Goal: Find specific page/section: Locate item on page

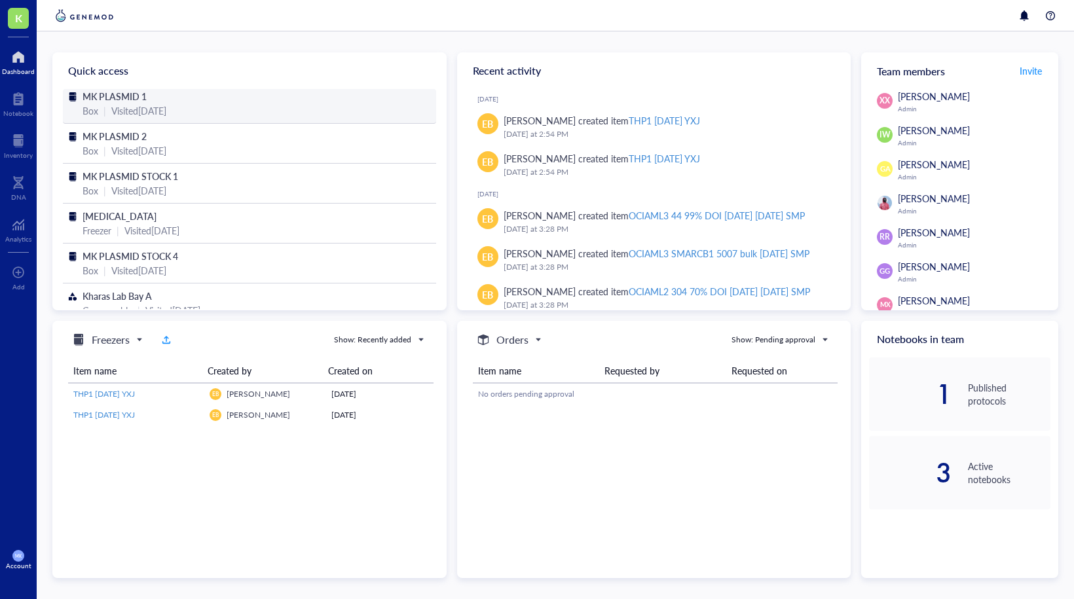
click at [115, 96] on span "MK PLASMID 1" at bounding box center [115, 96] width 64 height 13
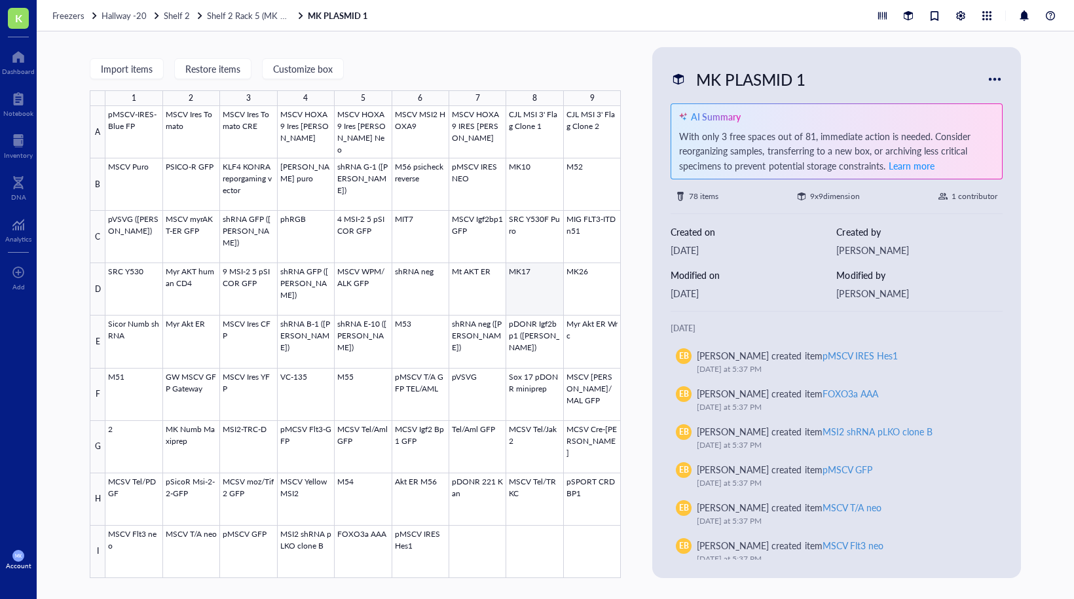
click at [541, 293] on div at bounding box center [363, 342] width 516 height 472
